Goal: Task Accomplishment & Management: Use online tool/utility

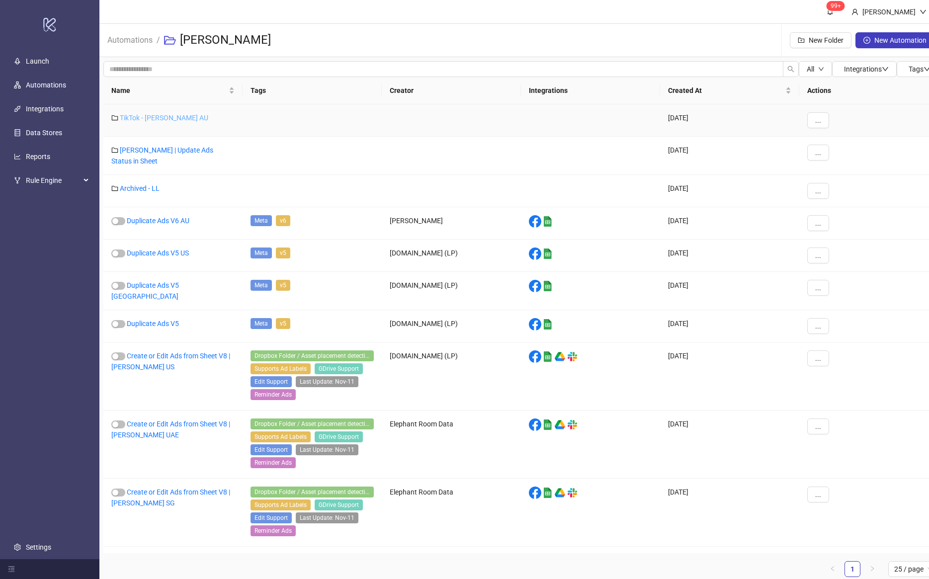
click at [141, 121] on link "TikTok - [PERSON_NAME] AU" at bounding box center [164, 118] width 88 height 8
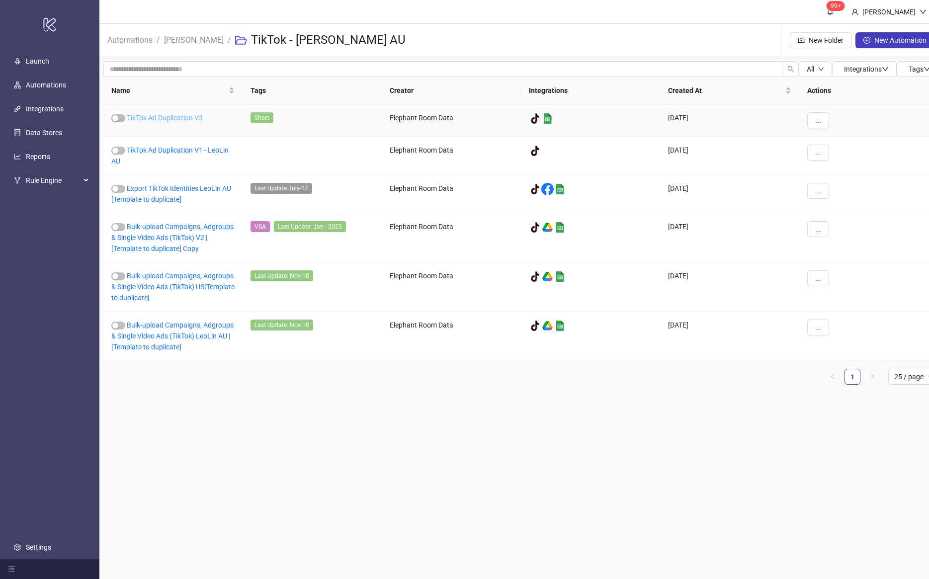
click at [168, 121] on link "TikTok Ad Duplication V3" at bounding box center [165, 118] width 76 height 8
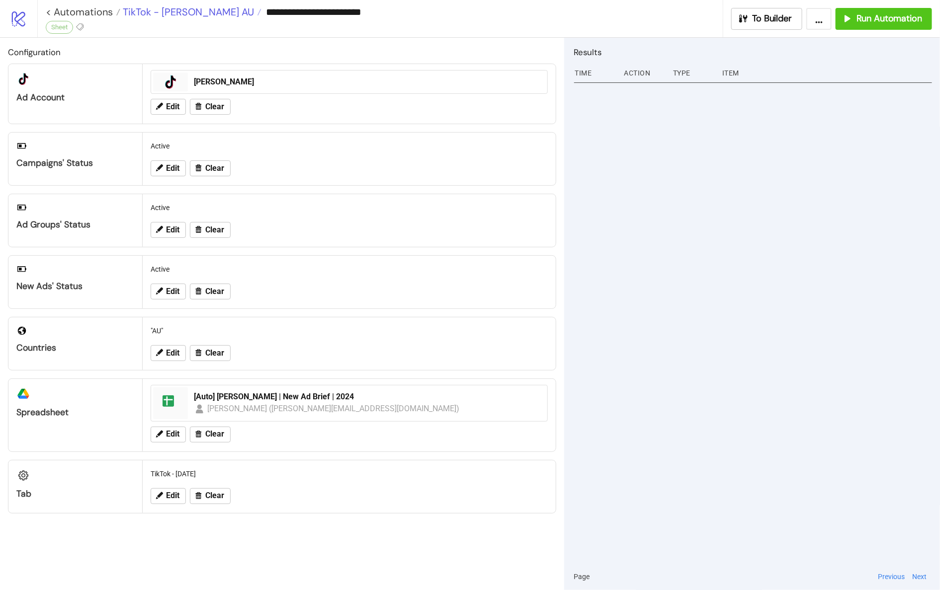
click at [185, 15] on span "TikTok - Leo Lin AU" at bounding box center [187, 11] width 134 height 13
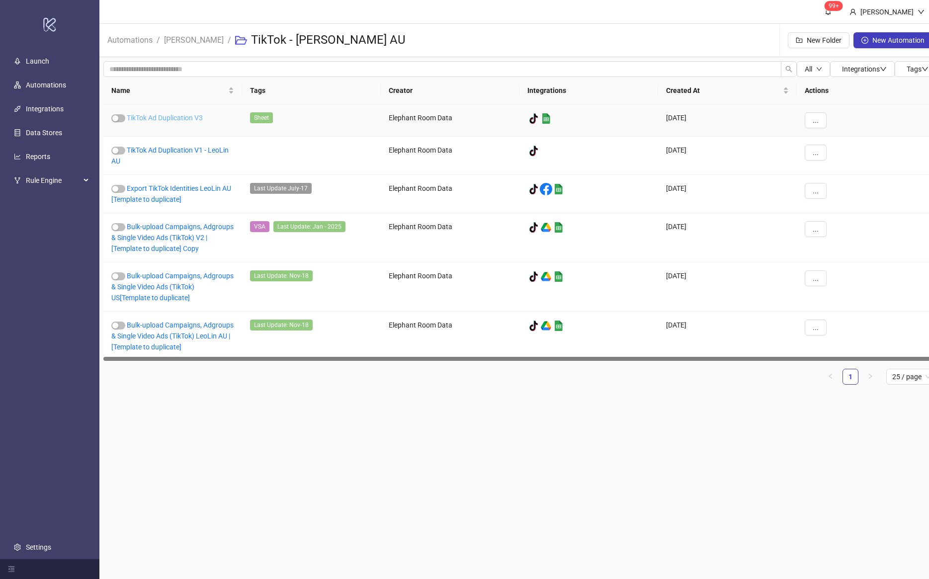
click at [170, 120] on link "TikTok Ad Duplication V3" at bounding box center [165, 118] width 76 height 8
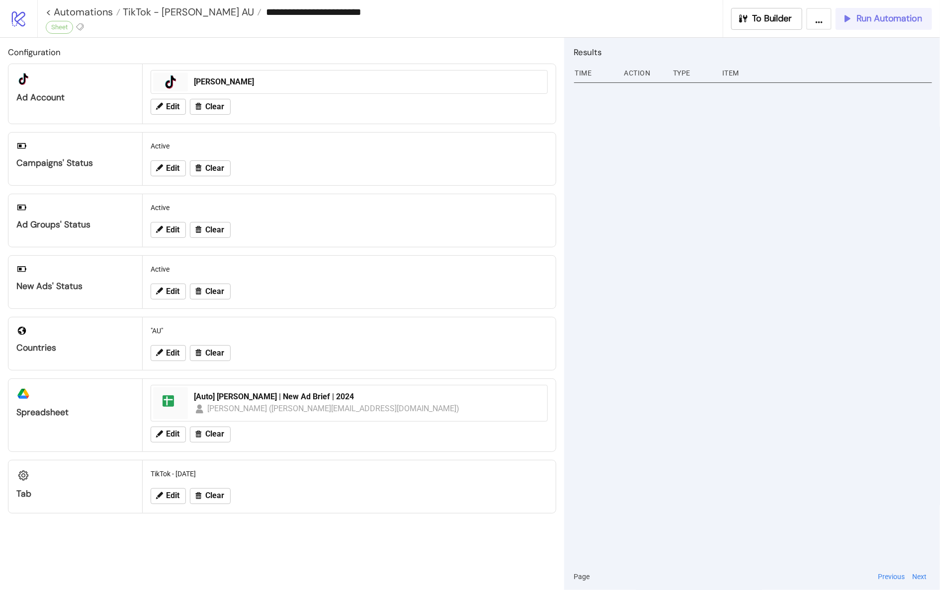
click at [880, 18] on span "Run Automation" at bounding box center [889, 18] width 66 height 11
click at [906, 22] on span "Run Automation" at bounding box center [889, 18] width 66 height 11
click at [892, 20] on span "Run Automation" at bounding box center [889, 18] width 66 height 11
click at [849, 11] on button "Run Automation" at bounding box center [884, 19] width 96 height 22
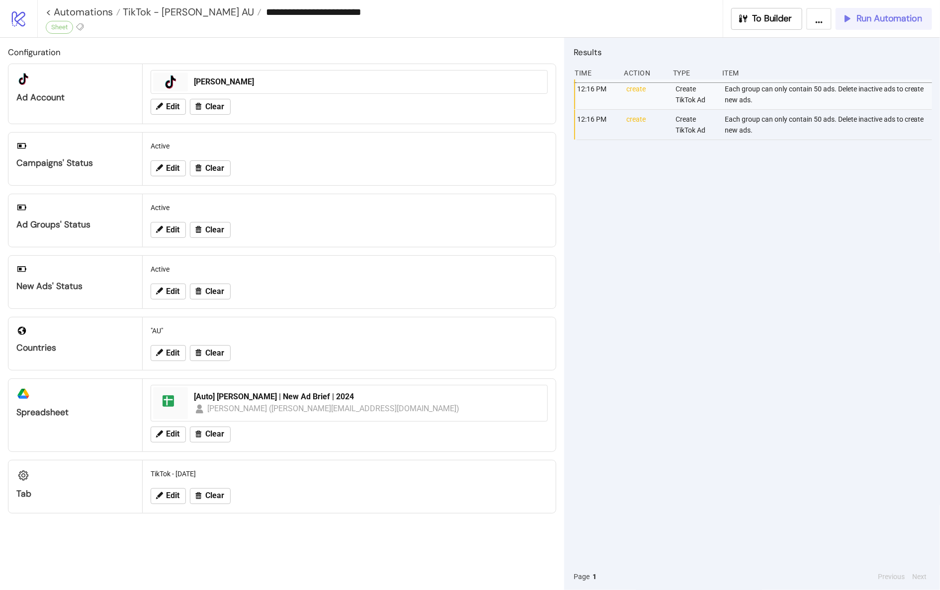
click at [882, 18] on span "Run Automation" at bounding box center [889, 18] width 66 height 11
